Goal: Find specific page/section: Find specific page/section

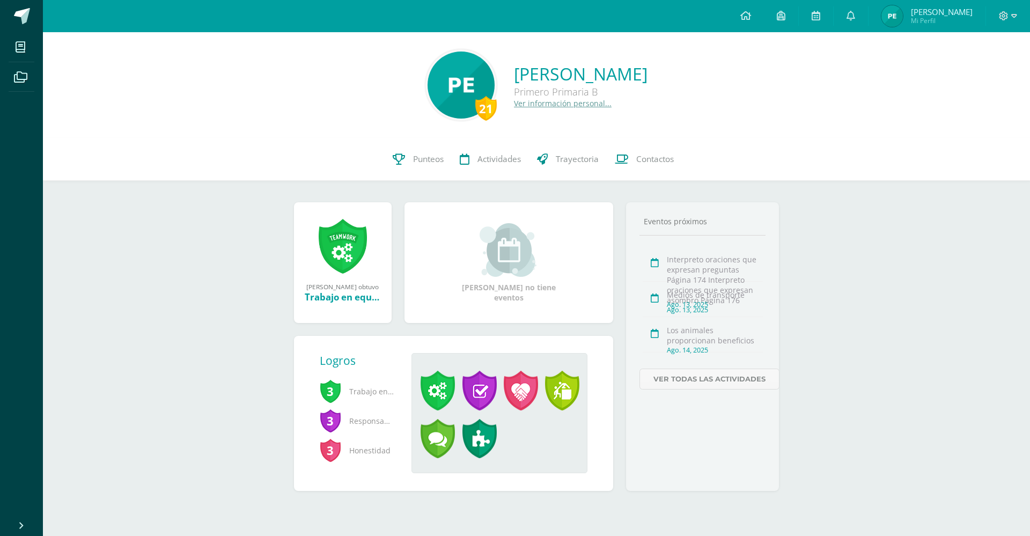
click at [923, 24] on span "Paolo Javier Mi Perfil" at bounding box center [926, 15] width 95 height 21
click at [929, 25] on span "Mi Perfil" at bounding box center [960, 20] width 62 height 9
click at [929, 17] on span "[PERSON_NAME]" at bounding box center [960, 11] width 62 height 11
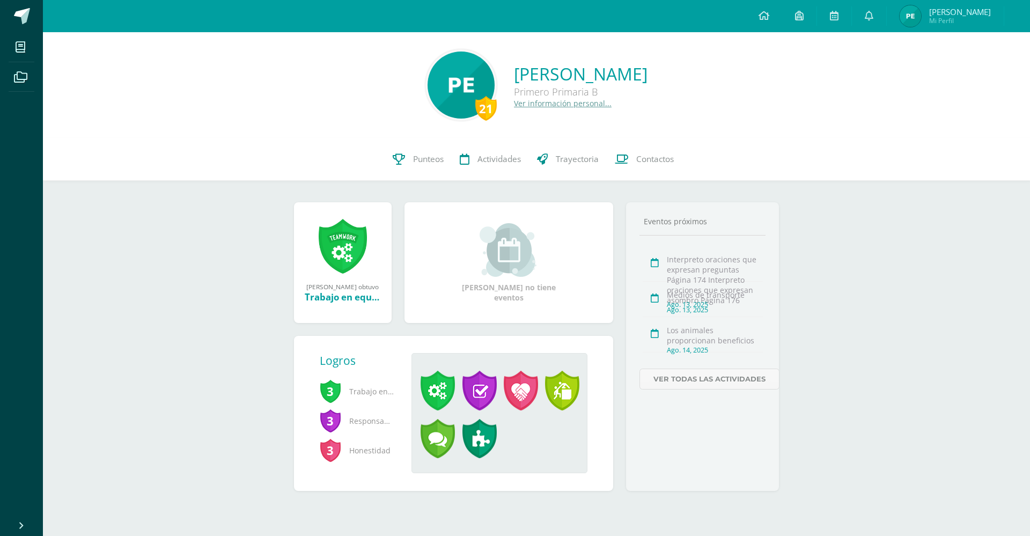
scroll to position [55, 0]
click at [929, 25] on span "Mi Perfil" at bounding box center [960, 20] width 62 height 9
